Goal: Task Accomplishment & Management: Complete application form

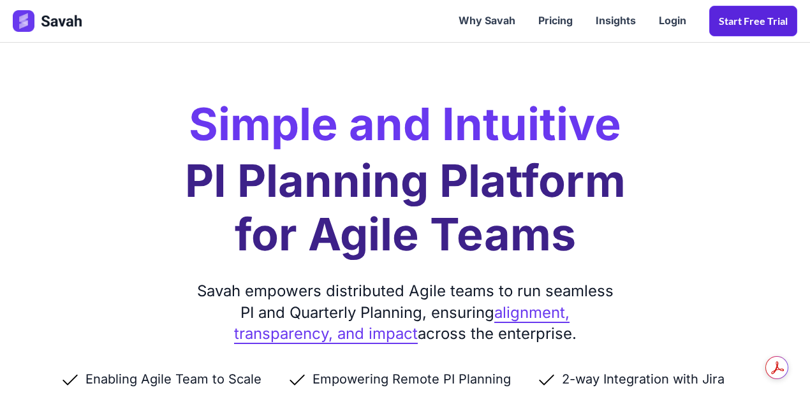
click at [756, 19] on link "Start Free trial" at bounding box center [753, 21] width 88 height 31
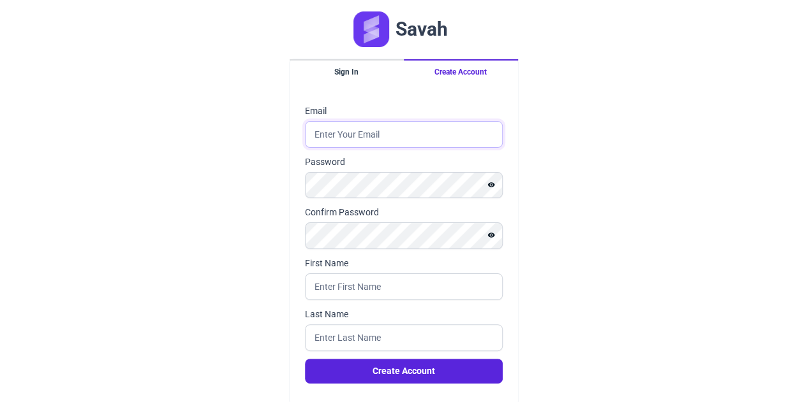
click at [368, 133] on input "Email" at bounding box center [404, 134] width 198 height 27
type input "[EMAIL_ADDRESS][DOMAIN_NAME]"
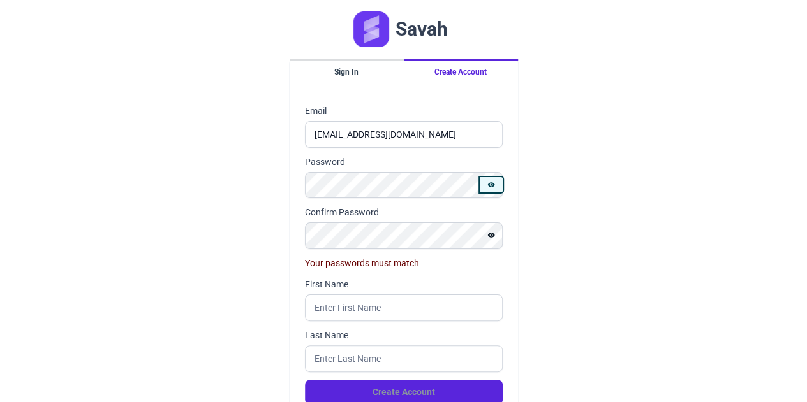
click at [491, 184] on icon "Show password" at bounding box center [490, 184] width 7 height 5
click at [491, 233] on icon "Show password" at bounding box center [491, 235] width 8 height 8
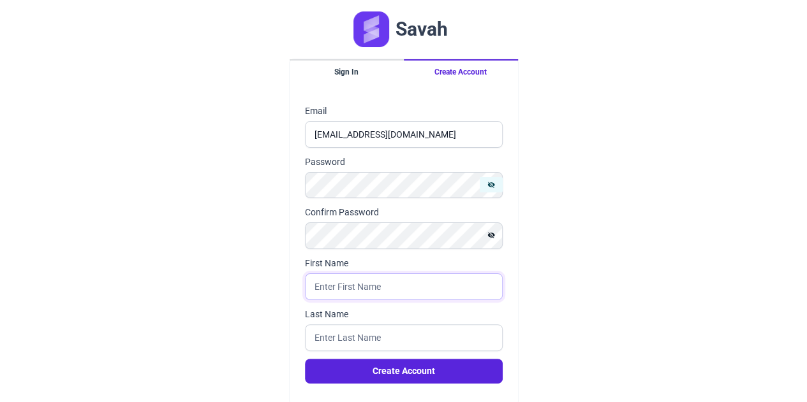
click at [340, 286] on input "First Name" at bounding box center [404, 287] width 198 height 27
click at [337, 281] on input "First Name" at bounding box center [404, 287] width 198 height 27
type input "[PERSON_NAME]"
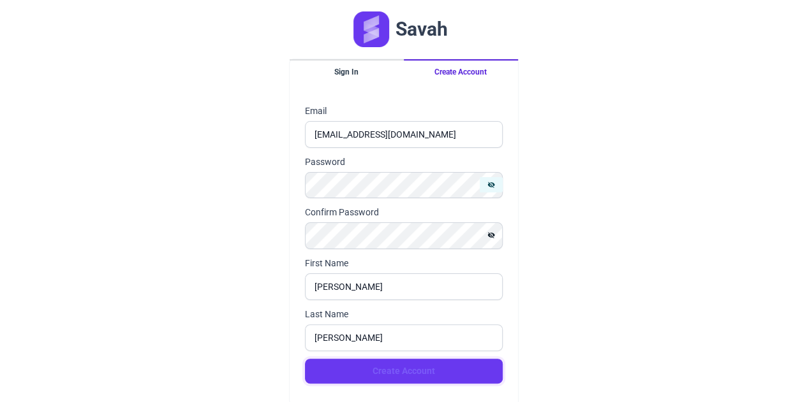
click at [404, 367] on button "Create Account" at bounding box center [404, 371] width 198 height 25
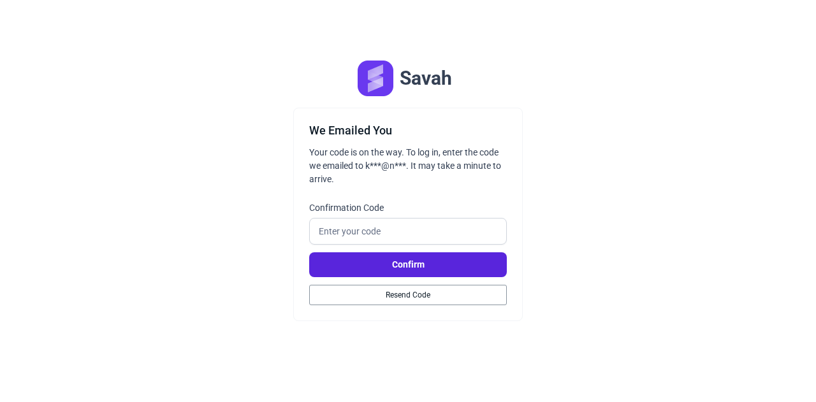
drag, startPoint x: 357, startPoint y: 114, endPoint x: 260, endPoint y: 150, distance: 103.7
click at [260, 150] on div "Savah We Emailed You Your code is on the way. To log in, enter the code we emai…" at bounding box center [408, 201] width 816 height 402
click at [330, 231] on input "Confirmation Code" at bounding box center [408, 231] width 198 height 27
paste input "457057"
type input "457057"
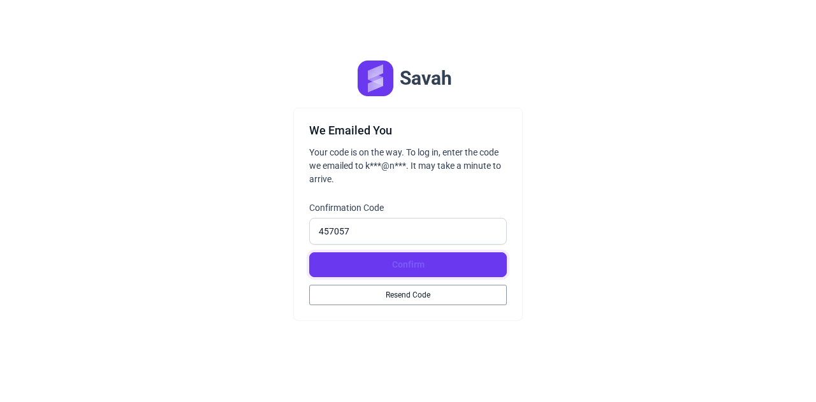
click at [408, 261] on button "Confirm" at bounding box center [408, 265] width 198 height 25
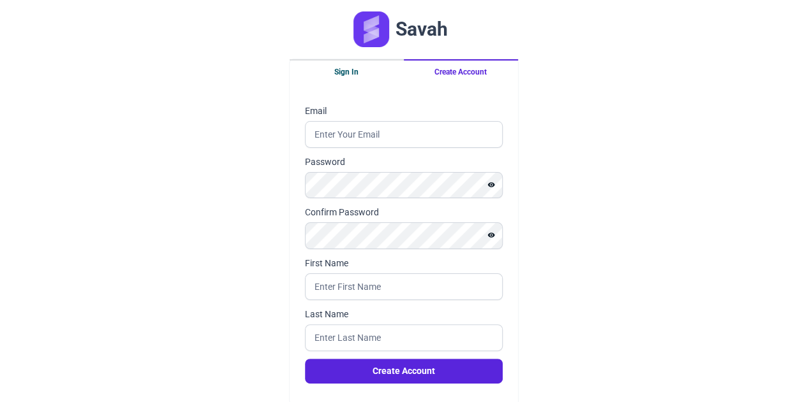
click at [339, 72] on button "Sign In" at bounding box center [347, 71] width 114 height 24
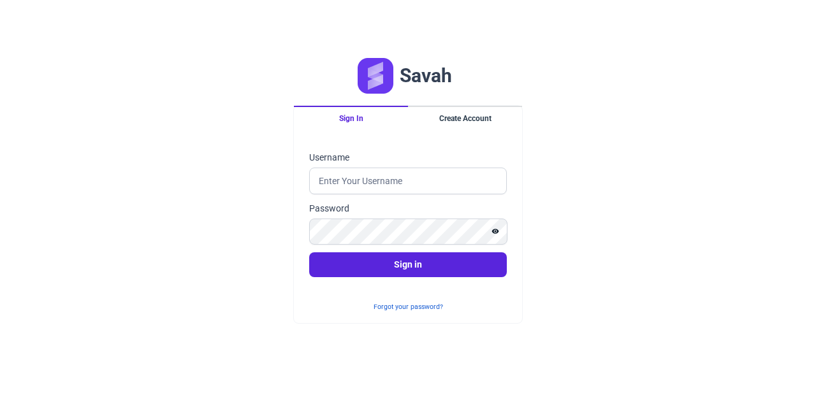
click at [351, 122] on button "Sign In" at bounding box center [351, 118] width 114 height 24
click at [376, 181] on input "Username" at bounding box center [408, 181] width 198 height 27
click at [337, 186] on input "Username" at bounding box center [408, 181] width 198 height 27
click at [309, 253] on button "Sign in" at bounding box center [408, 265] width 198 height 25
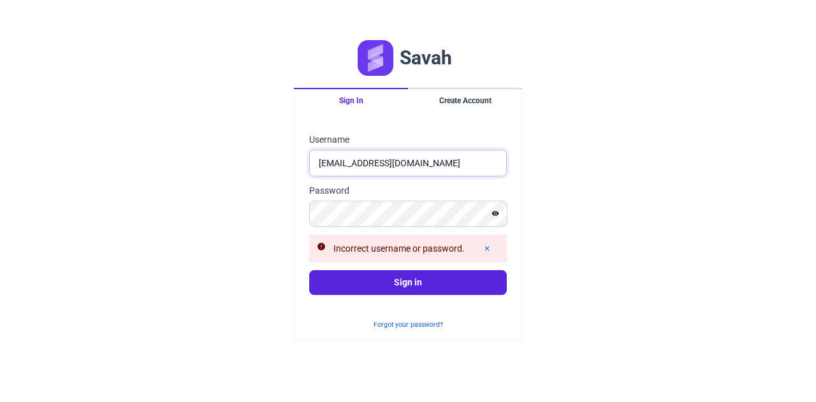
drag, startPoint x: 399, startPoint y: 166, endPoint x: 345, endPoint y: 166, distance: 54.2
click at [345, 166] on input "[EMAIL_ADDRESS][DOMAIN_NAME]" at bounding box center [408, 163] width 198 height 27
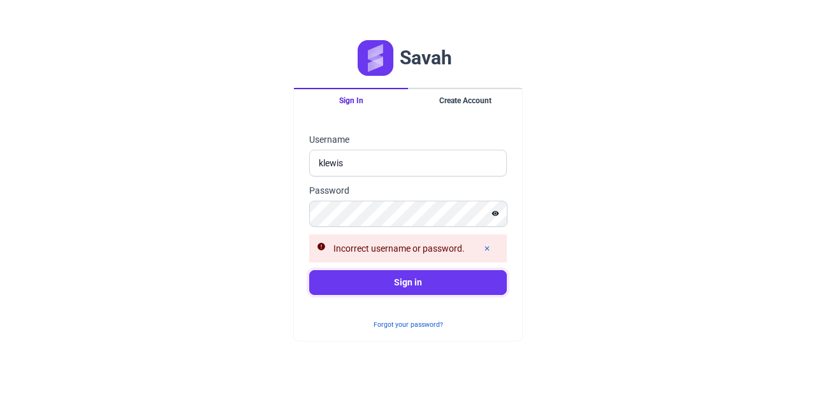
click at [359, 283] on button "Sign in" at bounding box center [408, 282] width 198 height 25
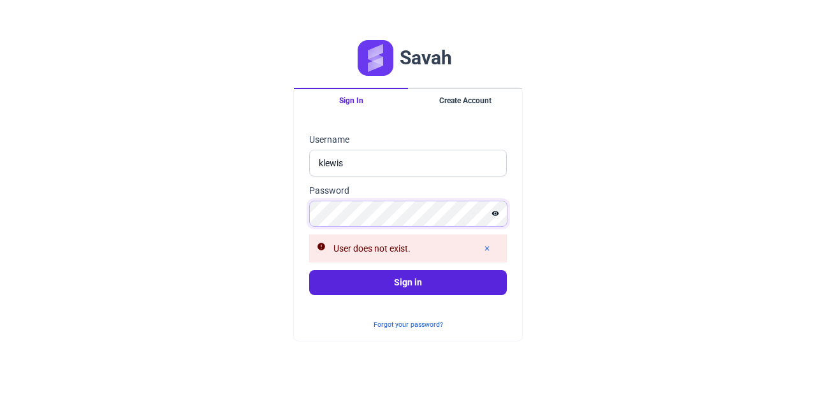
click at [286, 210] on div "Savah Sign In Create Account Sign in Username klewis Password User does not exi…" at bounding box center [408, 201] width 816 height 402
click at [309, 270] on button "Sign in" at bounding box center [408, 282] width 198 height 25
drag, startPoint x: 360, startPoint y: 158, endPoint x: 361, endPoint y: 166, distance: 9.0
click at [361, 166] on input "klewis" at bounding box center [408, 163] width 198 height 27
type input "[EMAIL_ADDRESS][DOMAIN_NAME]"
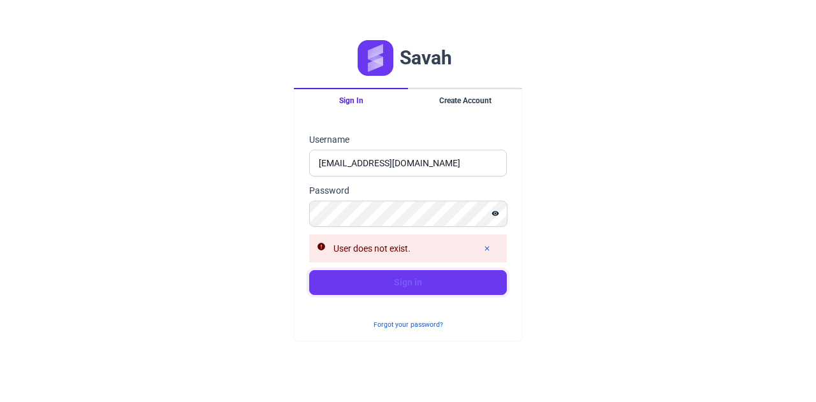
click at [392, 282] on button "Sign in" at bounding box center [408, 282] width 198 height 25
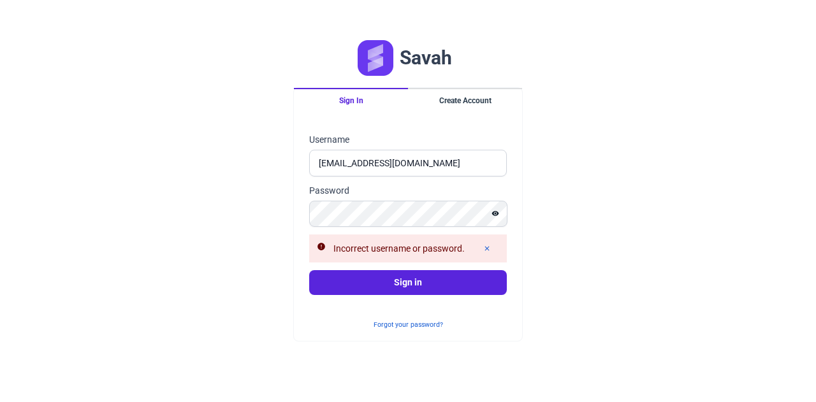
click at [385, 254] on div "Incorrect username or password." at bounding box center [399, 248] width 131 height 13
click at [458, 103] on button "Create Account" at bounding box center [465, 100] width 114 height 24
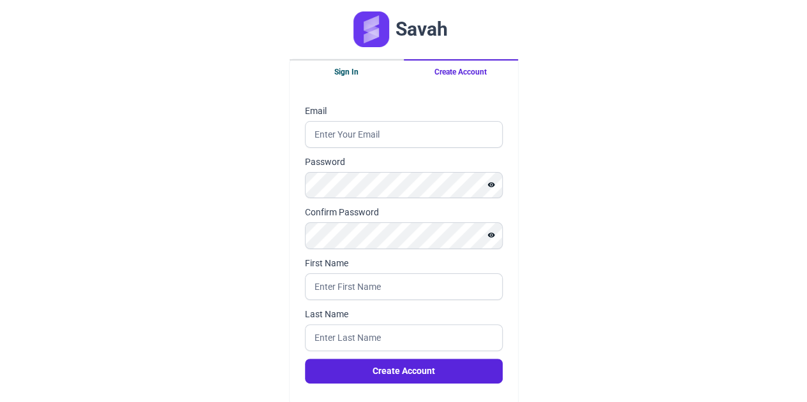
click at [341, 70] on button "Sign In" at bounding box center [347, 71] width 114 height 24
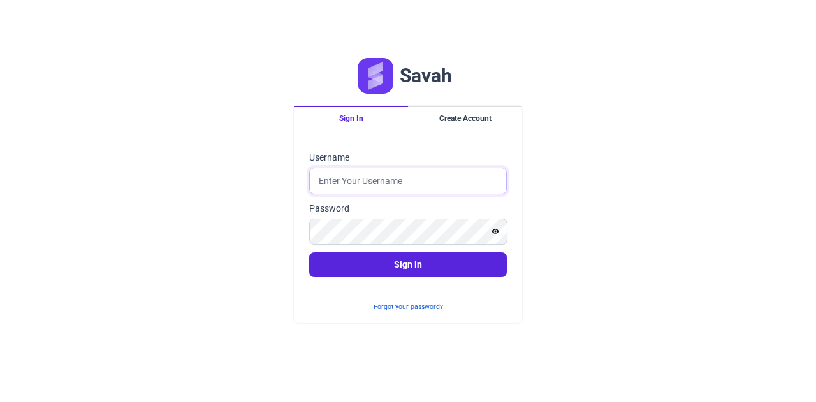
click at [370, 184] on input "Username" at bounding box center [408, 181] width 198 height 27
click at [309, 253] on button "Sign in" at bounding box center [408, 265] width 198 height 25
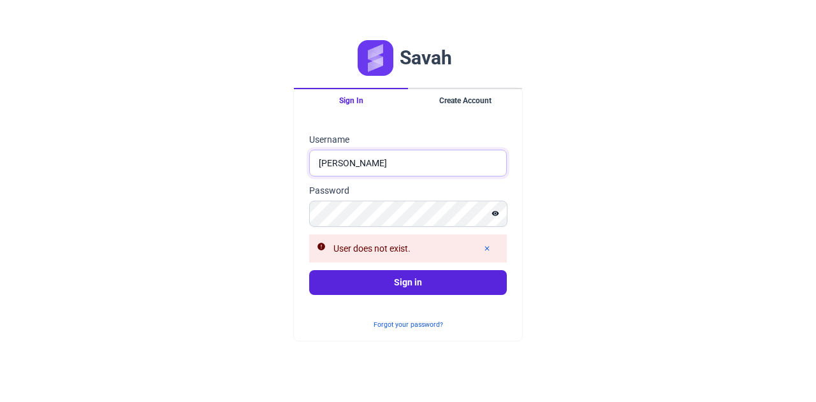
drag, startPoint x: 371, startPoint y: 165, endPoint x: 339, endPoint y: 165, distance: 32.5
click at [339, 165] on input "[PERSON_NAME]" at bounding box center [408, 163] width 198 height 27
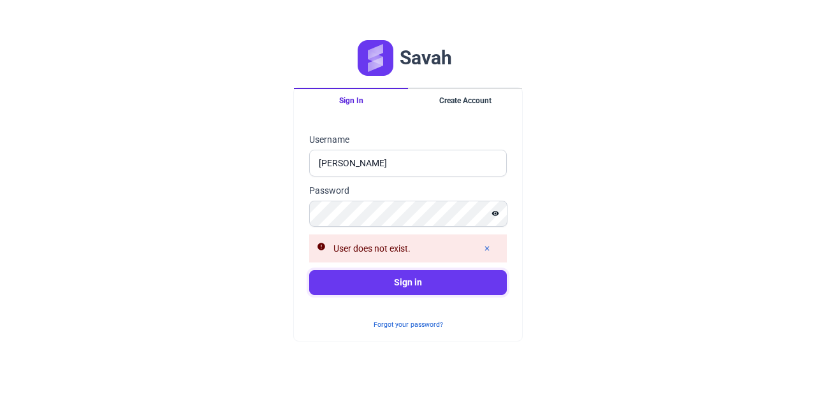
click at [375, 283] on button "Sign in" at bounding box center [408, 282] width 198 height 25
click at [376, 283] on button "Sign in" at bounding box center [408, 282] width 198 height 25
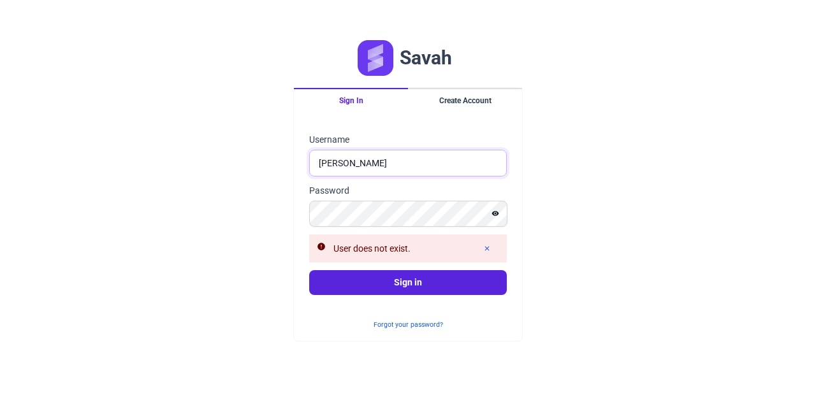
drag, startPoint x: 342, startPoint y: 161, endPoint x: 342, endPoint y: 170, distance: 9.6
click at [342, 163] on input "[PERSON_NAME]" at bounding box center [408, 163] width 198 height 27
type input "KerryLewis"
click at [309, 270] on button "Sign in" at bounding box center [408, 282] width 198 height 25
click at [465, 108] on button "Create Account" at bounding box center [465, 100] width 114 height 24
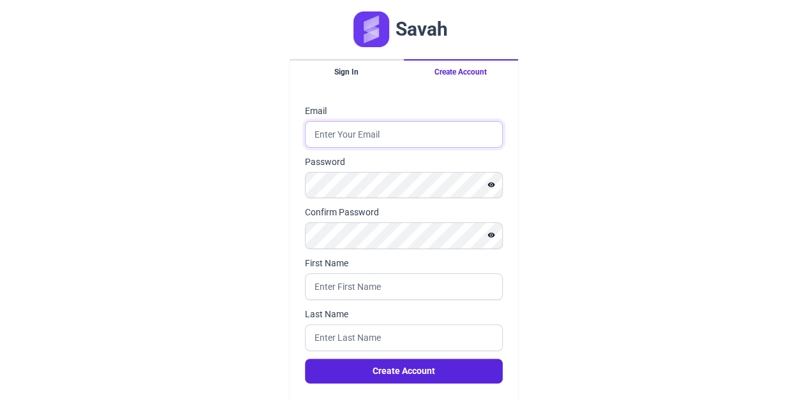
click at [374, 138] on input "Email" at bounding box center [404, 134] width 198 height 27
type input "[EMAIL_ADDRESS][DOMAIN_NAME]"
click at [364, 279] on div "First Name" at bounding box center [404, 278] width 198 height 43
click at [356, 282] on input "First Name" at bounding box center [404, 287] width 198 height 27
type input "[PERSON_NAME]"
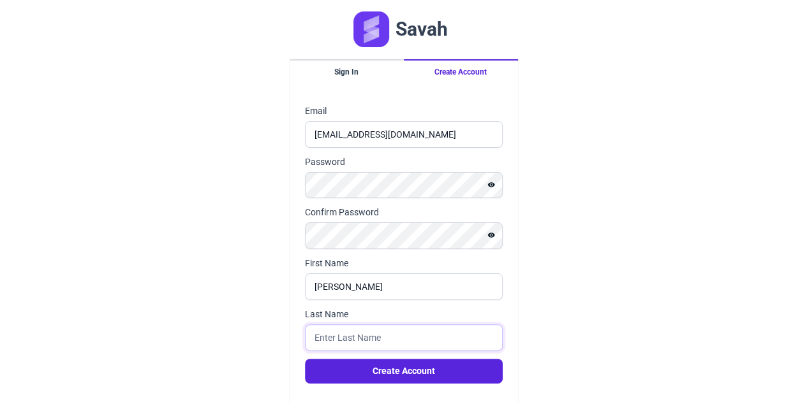
click at [328, 337] on input "Last Name" at bounding box center [404, 338] width 198 height 27
type input "[PERSON_NAME]"
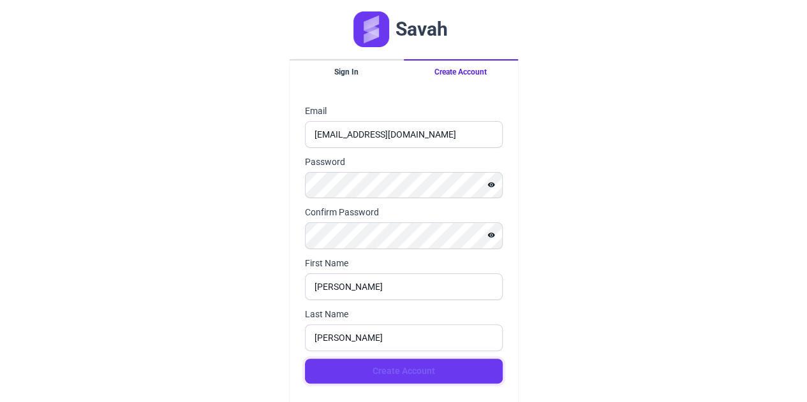
click at [371, 370] on button "Create Account" at bounding box center [404, 371] width 198 height 25
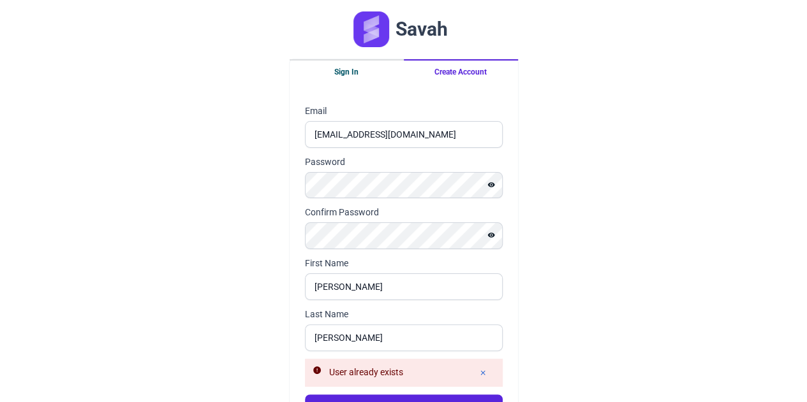
click at [353, 74] on button "Sign In" at bounding box center [347, 71] width 114 height 24
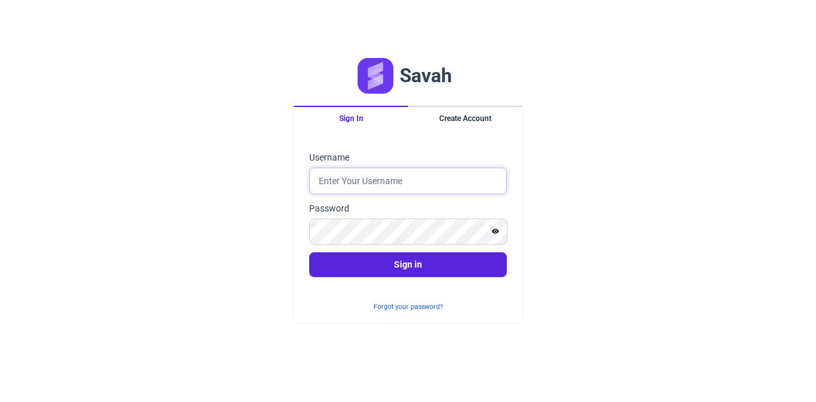
click at [367, 182] on input "Username" at bounding box center [408, 181] width 198 height 27
type input "[EMAIL_ADDRESS][DOMAIN_NAME]"
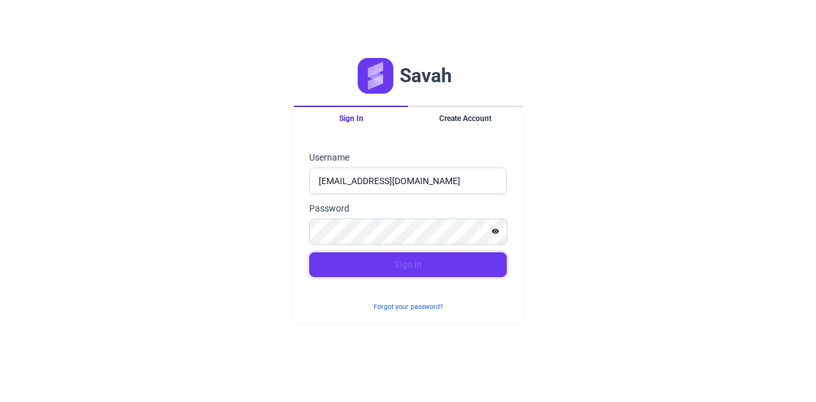
click at [365, 261] on button "Sign in" at bounding box center [408, 265] width 198 height 25
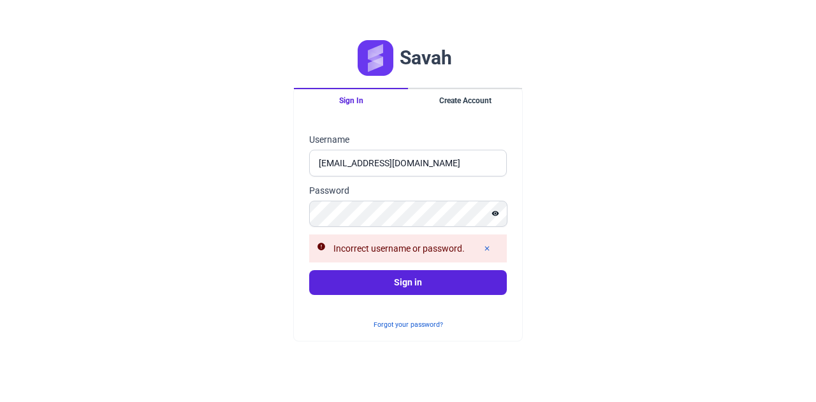
click at [226, 140] on div "Savah Sign In Create Account Sign in Username [EMAIL_ADDRESS][DOMAIN_NAME] Pass…" at bounding box center [408, 201] width 816 height 402
